Goal: Information Seeking & Learning: Learn about a topic

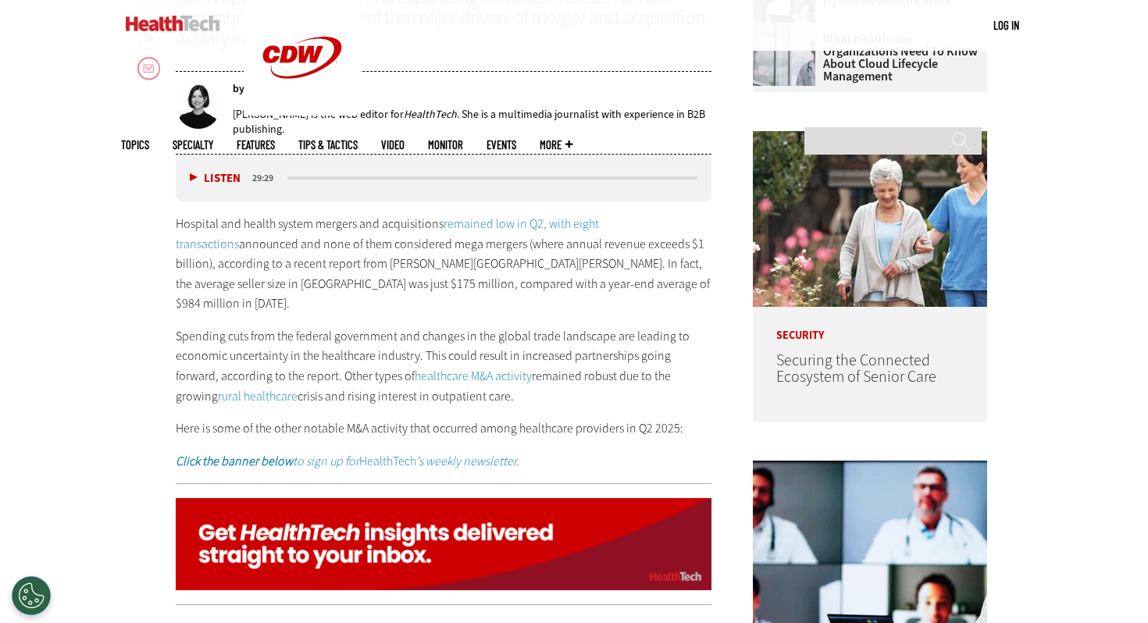
scroll to position [775, 0]
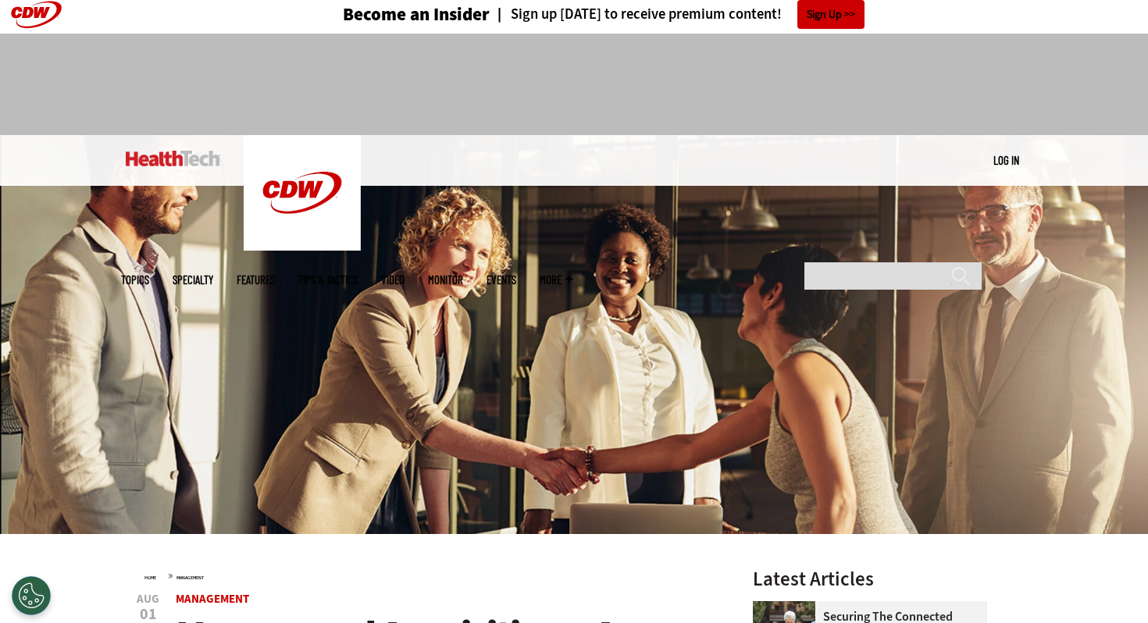
scroll to position [0, 0]
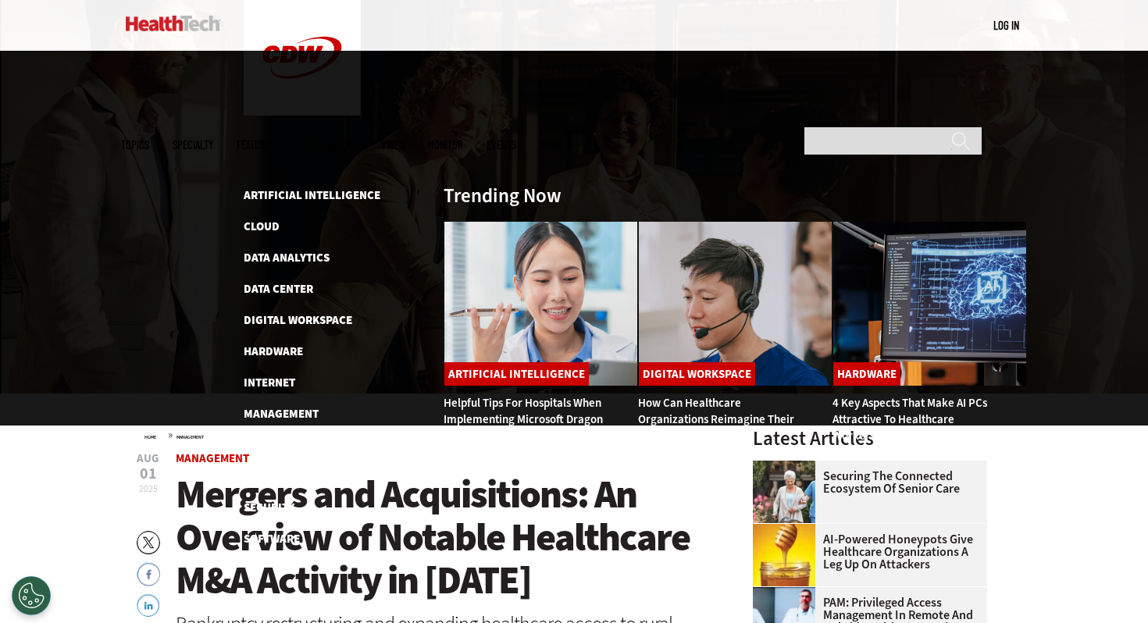
scroll to position [127, 0]
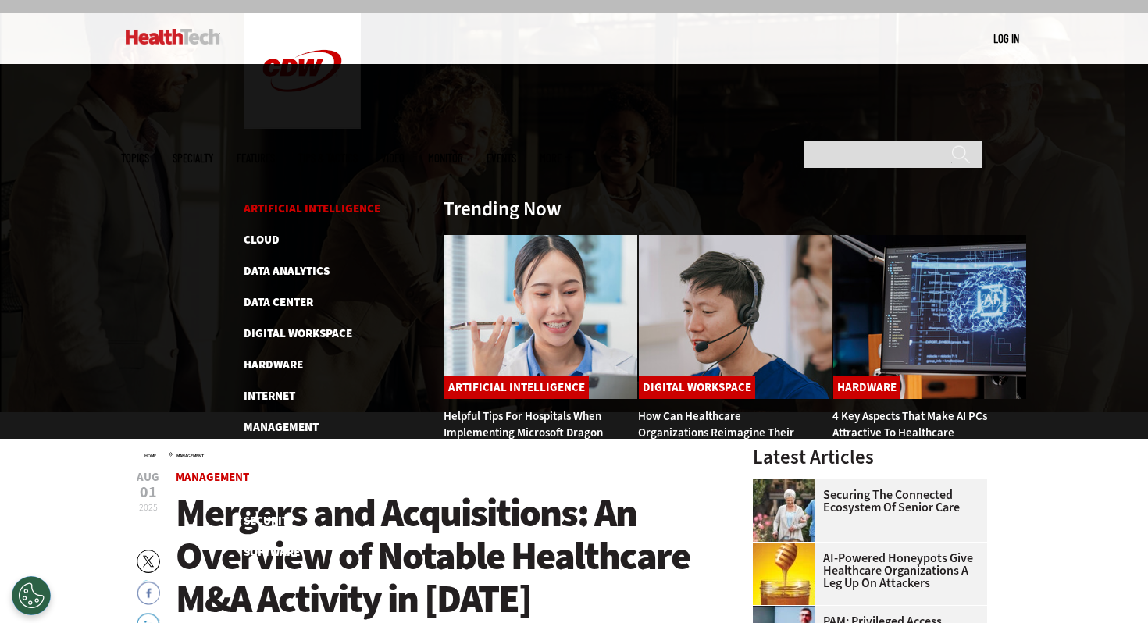
click at [285, 201] on link "Artificial Intelligence" at bounding box center [312, 209] width 137 height 16
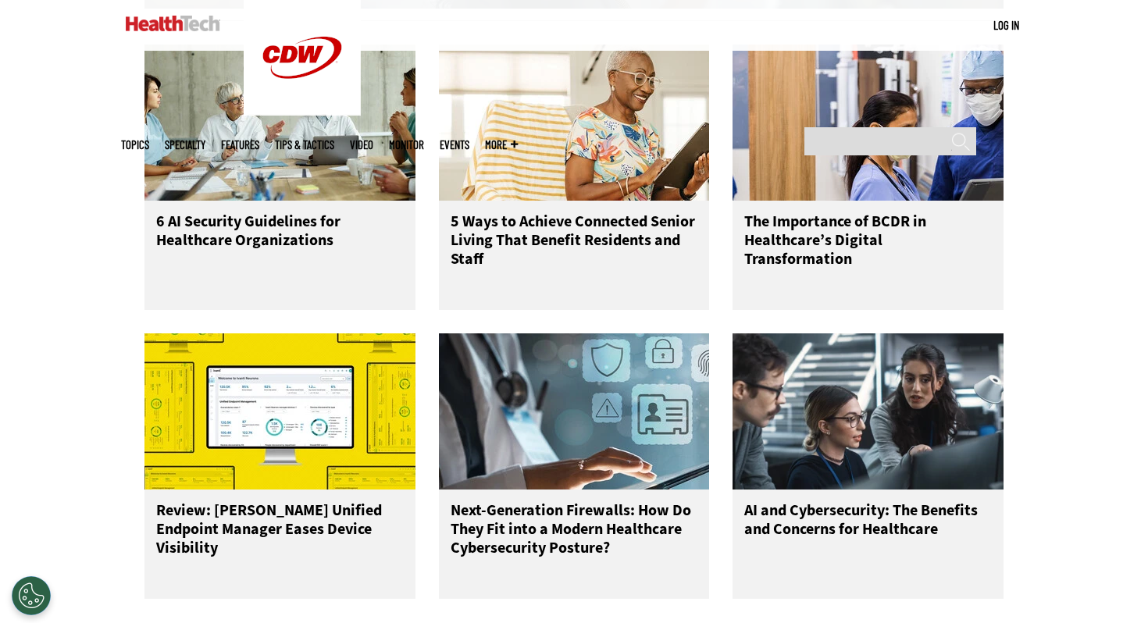
scroll to position [2037, 0]
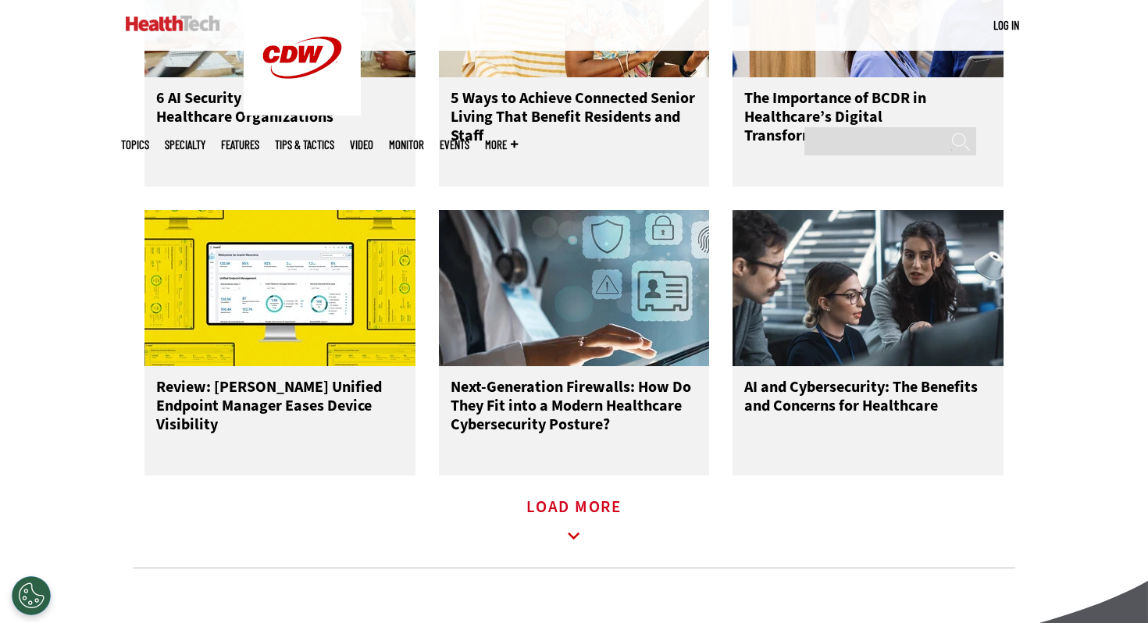
click at [561, 540] on icon at bounding box center [574, 536] width 36 height 36
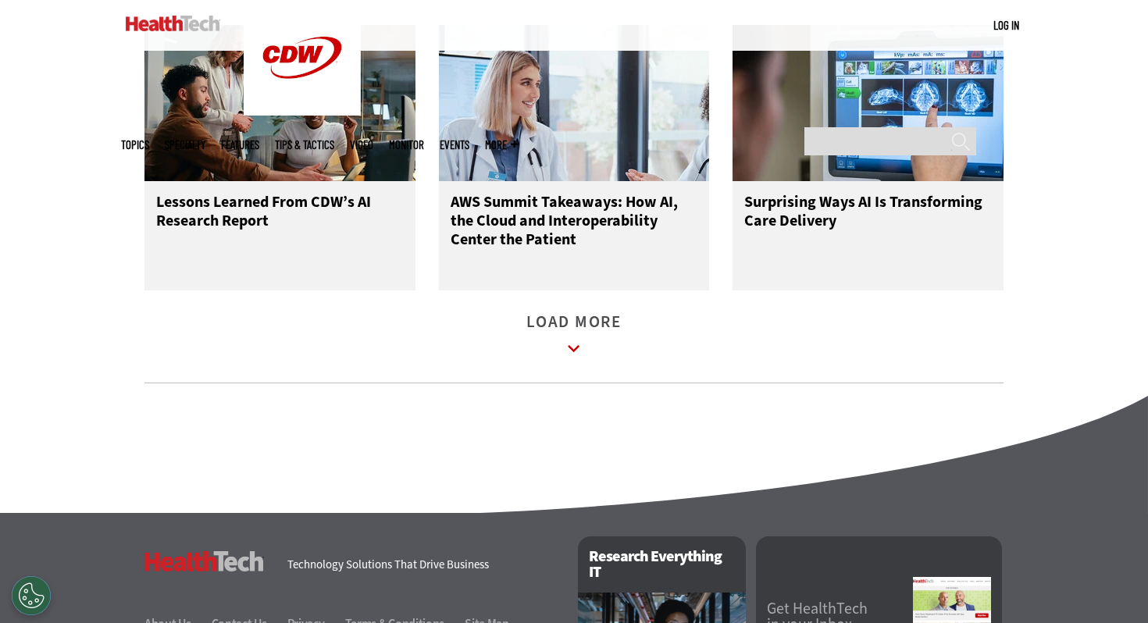
scroll to position [3090, 0]
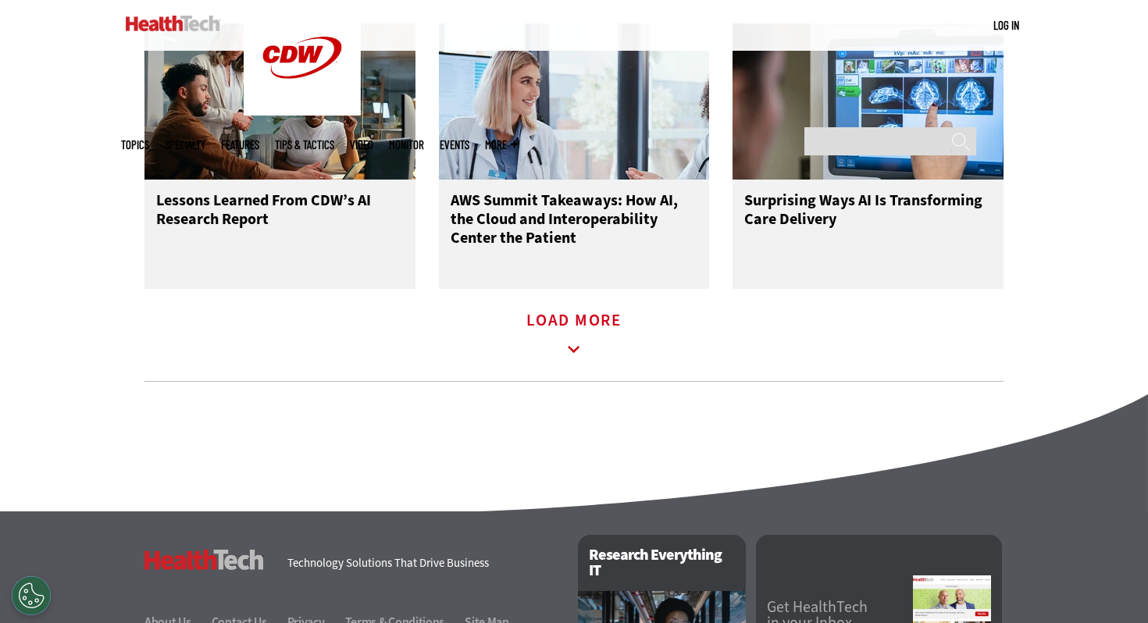
click at [570, 361] on icon at bounding box center [574, 350] width 36 height 36
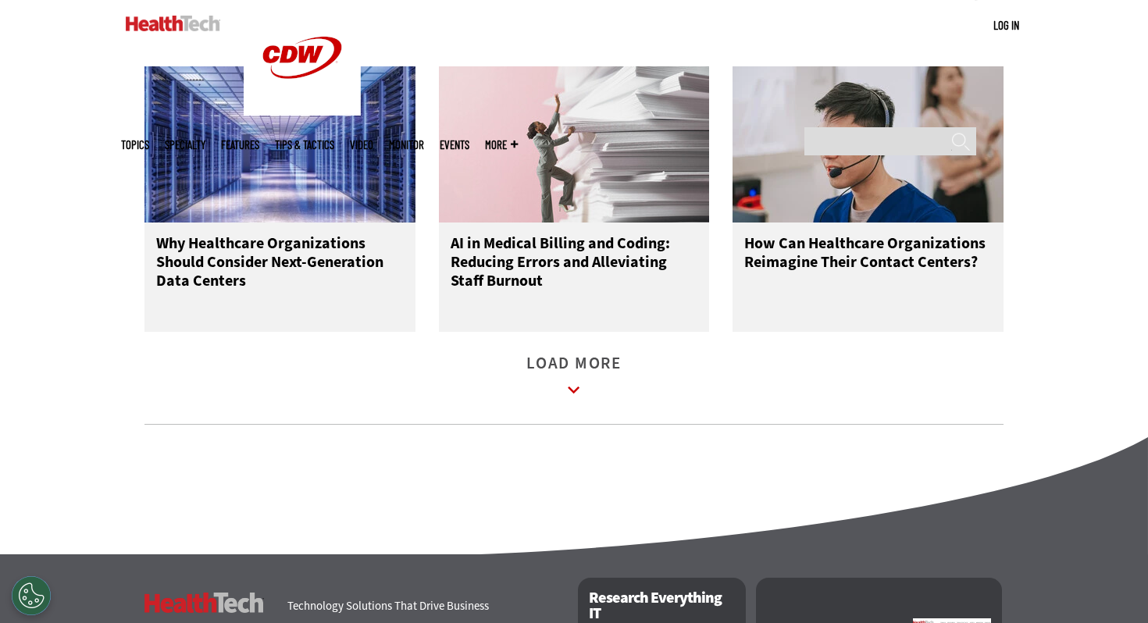
scroll to position [3945, 0]
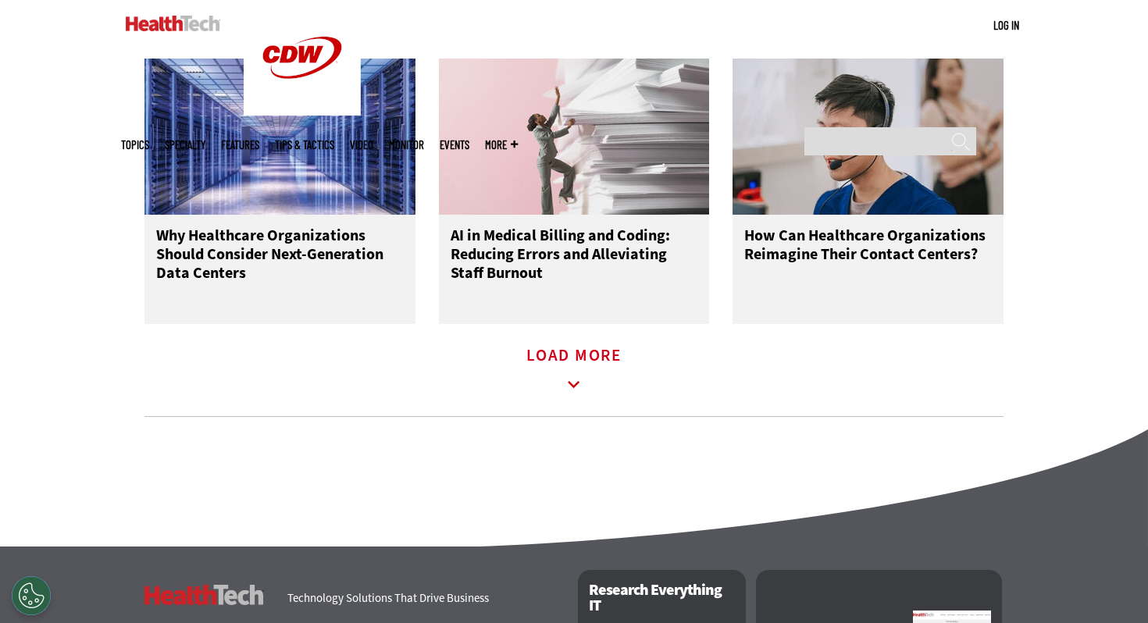
click at [567, 372] on link "Load More" at bounding box center [573, 371] width 95 height 43
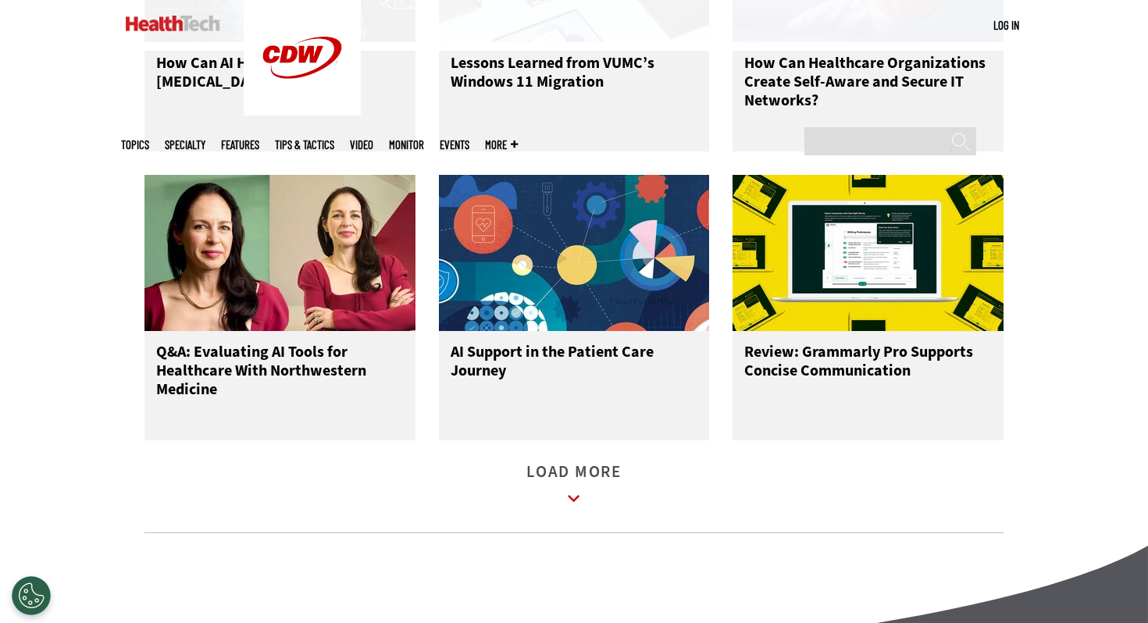
scroll to position [4722, 0]
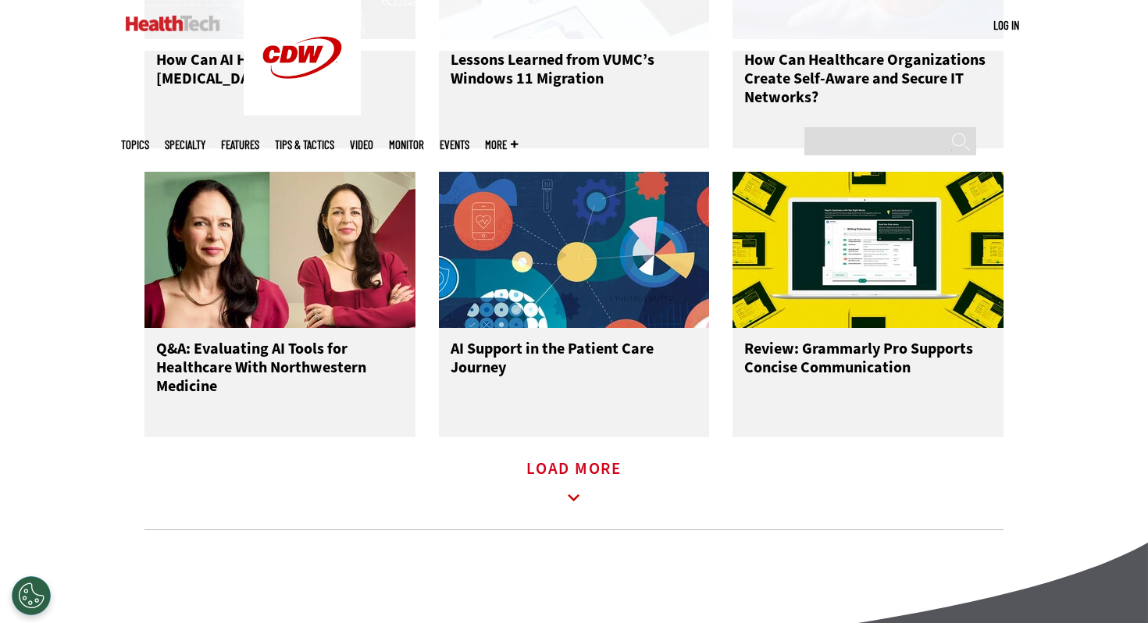
click at [580, 494] on link "Load More" at bounding box center [573, 484] width 95 height 43
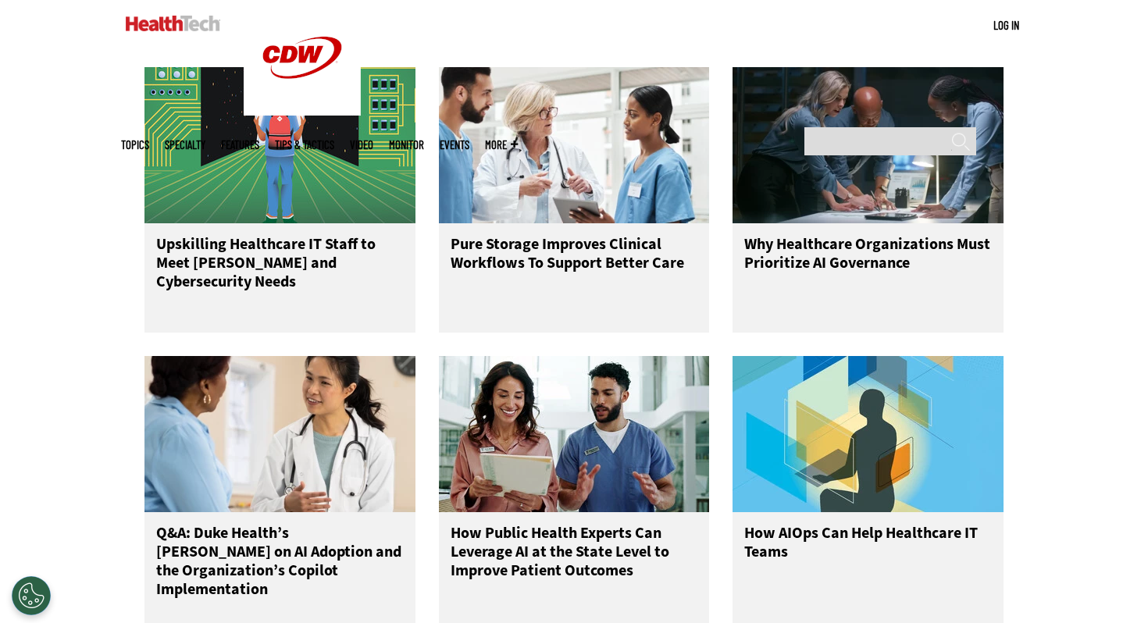
scroll to position [5440, 0]
